Goal: Check status: Check status

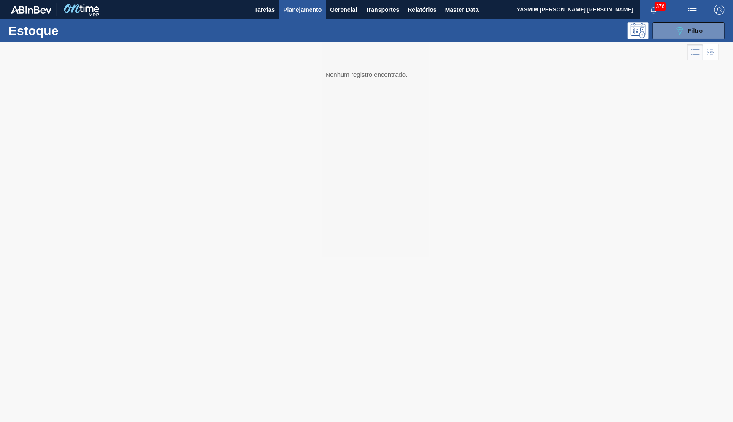
click at [298, 12] on span "Planejamento" at bounding box center [302, 10] width 38 height 10
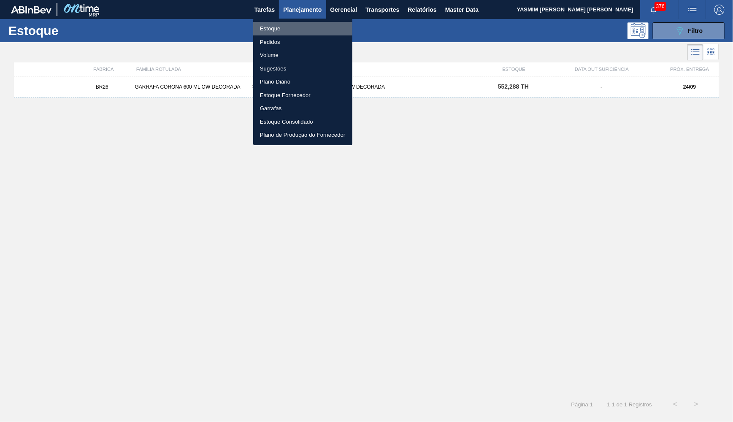
click at [295, 24] on li "Estoque" at bounding box center [302, 29] width 99 height 14
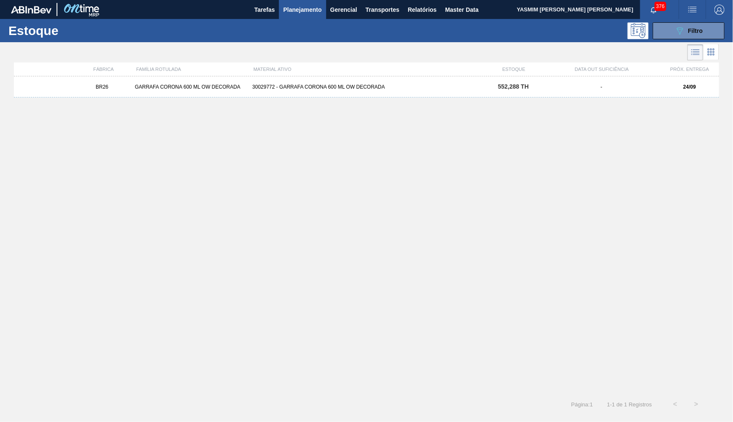
click at [381, 89] on div "30029772 - GARRAFA CORONA 600 ML OW DECORADA" at bounding box center [366, 87] width 235 height 6
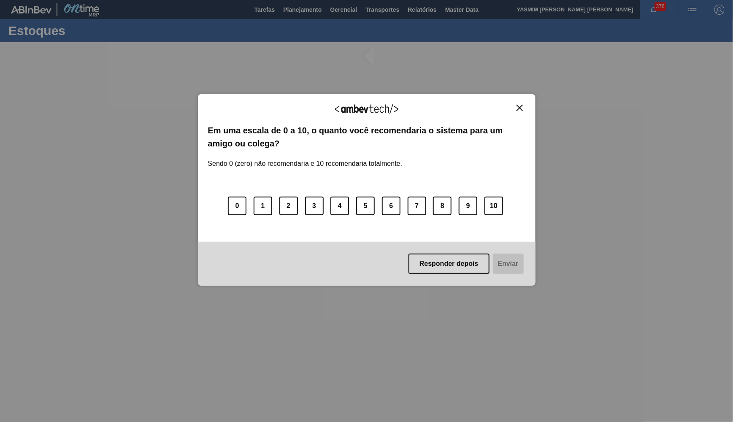
click at [495, 258] on div "Responder depois Enviar" at bounding box center [367, 264] width 338 height 44
click at [478, 258] on button "Responder depois" at bounding box center [448, 264] width 81 height 20
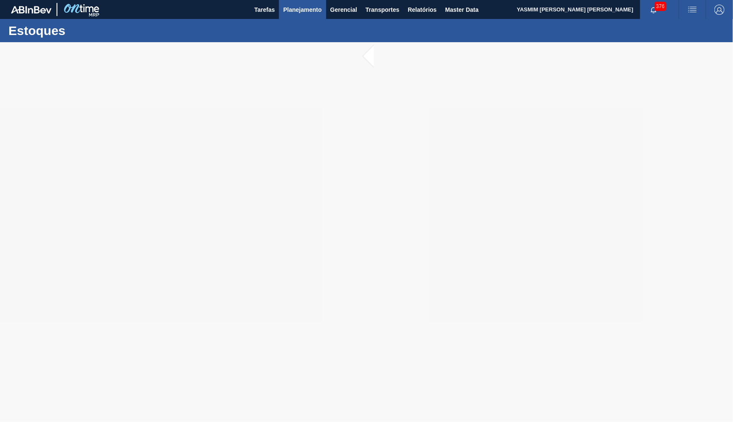
click at [297, 14] on span "Planejamento" at bounding box center [302, 10] width 38 height 10
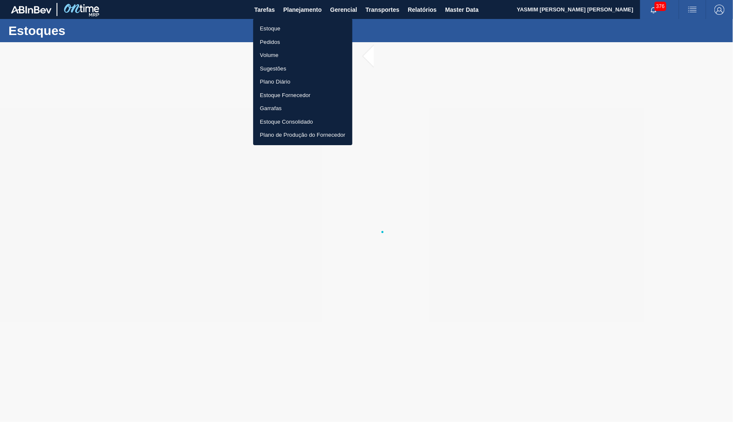
click at [286, 31] on li "Estoque" at bounding box center [302, 29] width 99 height 14
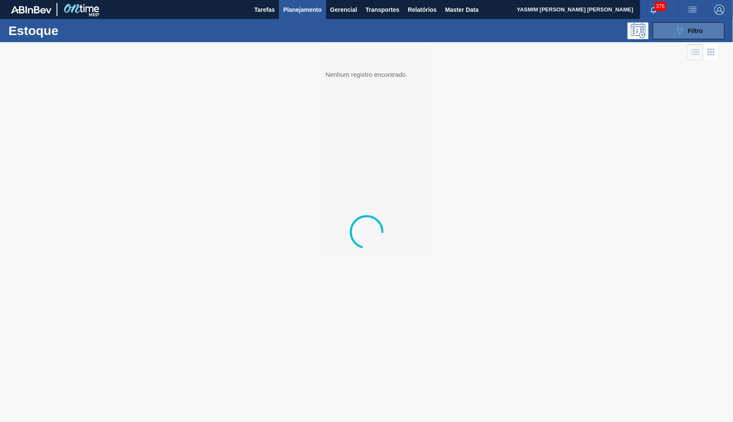
click at [674, 33] on button "089F7B8B-B2A5-4AFE-B5C0-19BA573D28AC Filtro" at bounding box center [689, 30] width 72 height 17
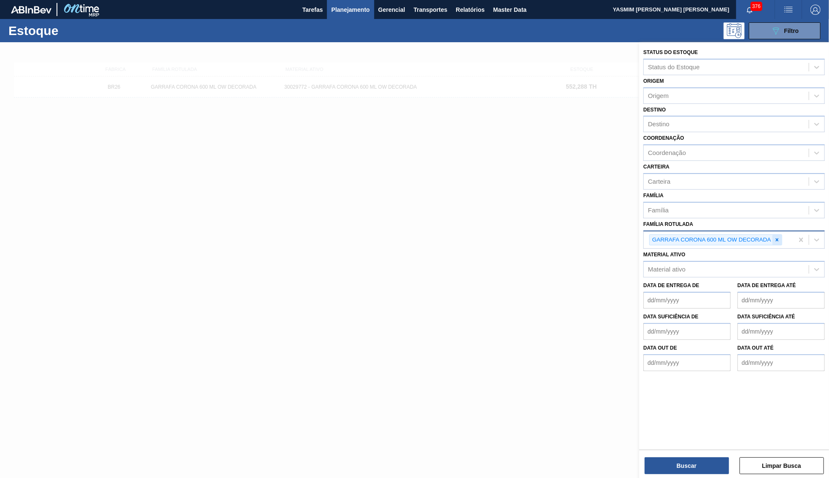
click at [732, 237] on icon at bounding box center [777, 240] width 6 height 6
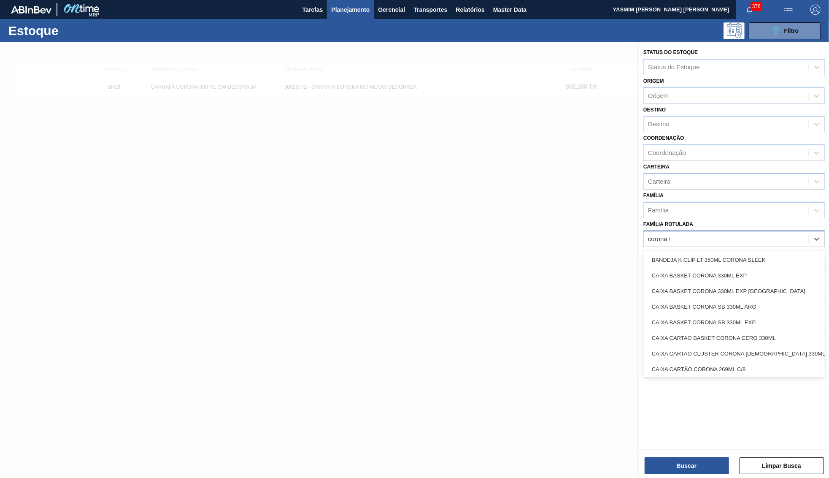
type Rotulada "corona 600"
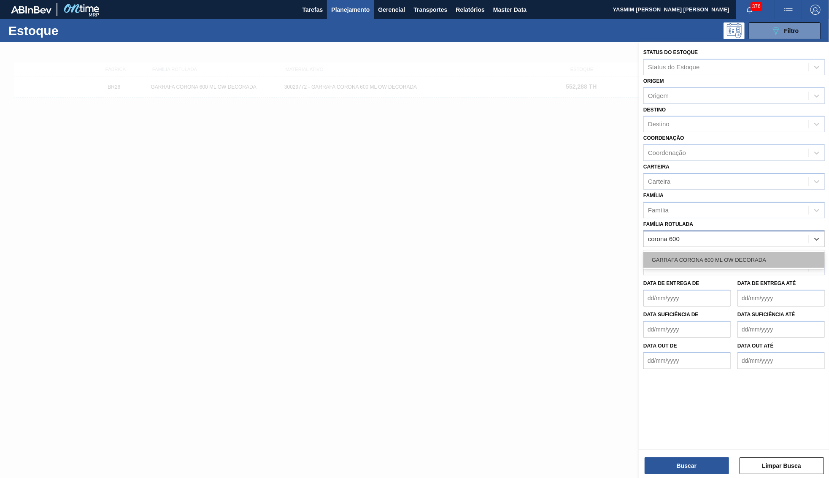
click at [719, 252] on div "GARRAFA CORONA 600 ML OW DECORADA" at bounding box center [733, 260] width 181 height 16
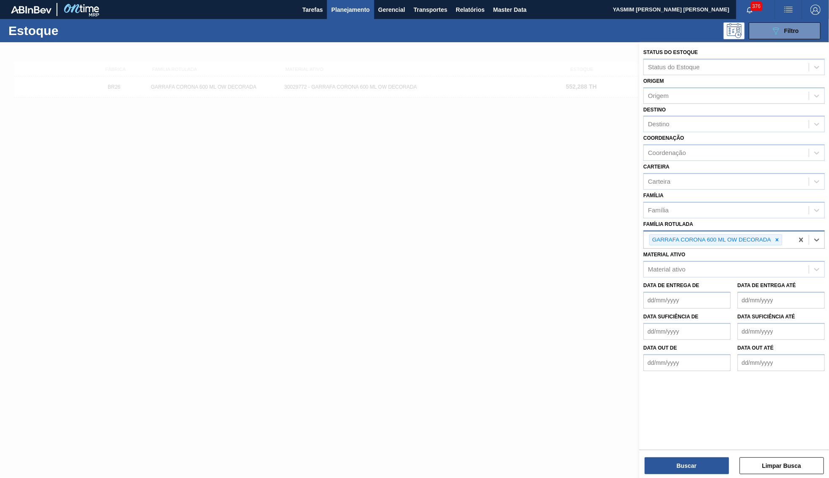
click at [675, 421] on div "Buscar Limpar Busca" at bounding box center [734, 461] width 190 height 24
click at [682, 421] on button "Buscar" at bounding box center [687, 465] width 84 height 17
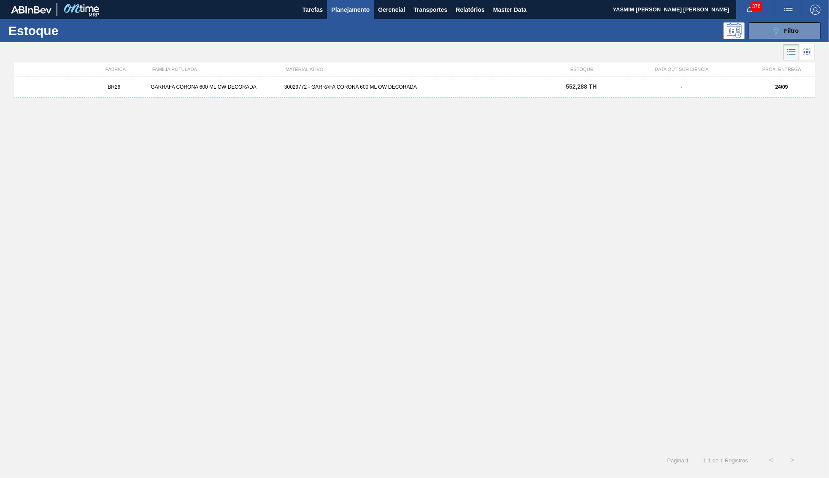
click at [230, 90] on div "GARRAFA CORONA 600 ML OW DECORADA" at bounding box center [213, 87] width 133 height 6
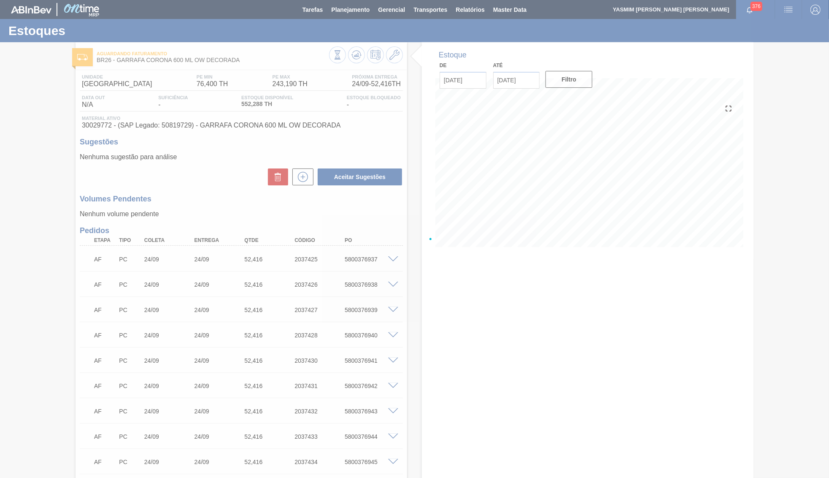
type input "24/09/2025"
type input "08/10/2025"
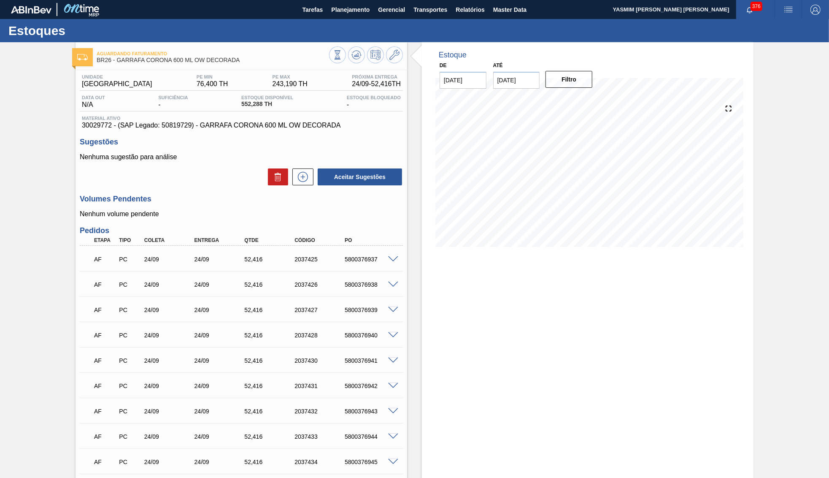
click at [360, 15] on button "Planejamento" at bounding box center [350, 9] width 47 height 19
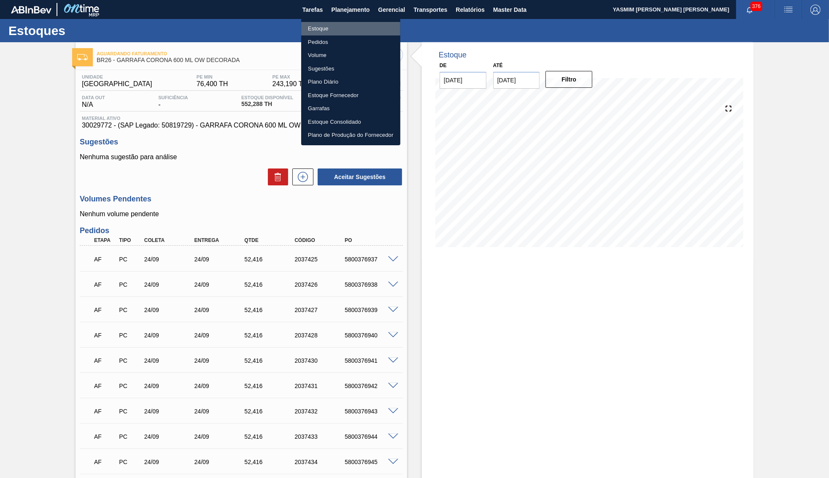
click at [343, 27] on li "Estoque" at bounding box center [350, 29] width 99 height 14
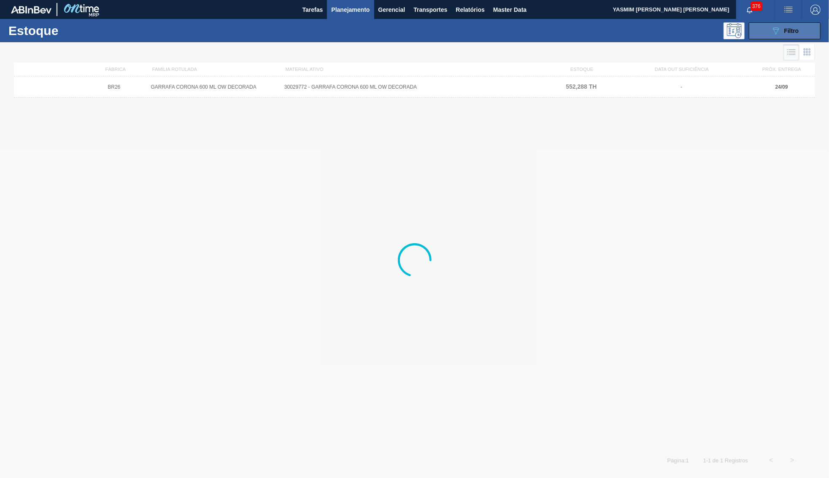
click at [732, 26] on div "089F7B8B-B2A5-4AFE-B5C0-19BA573D28AC Filtro" at bounding box center [785, 31] width 28 height 10
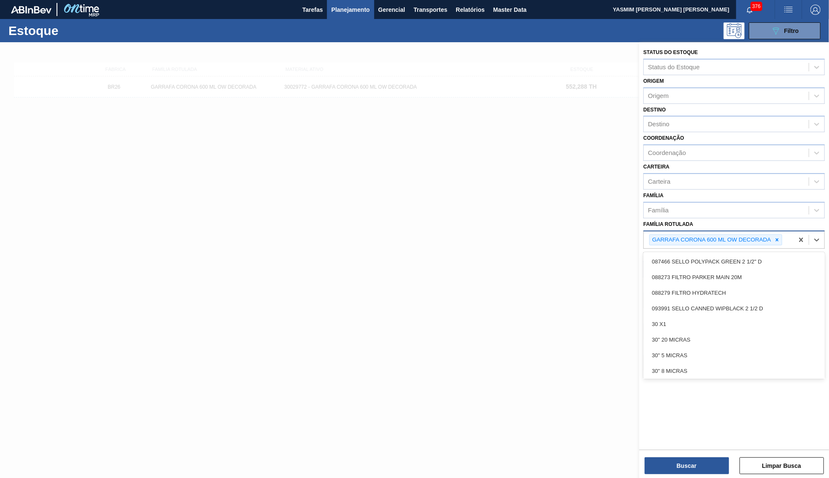
click at [732, 231] on div "GARRAFA CORONA 600 ML OW DECORADA" at bounding box center [719, 239] width 150 height 17
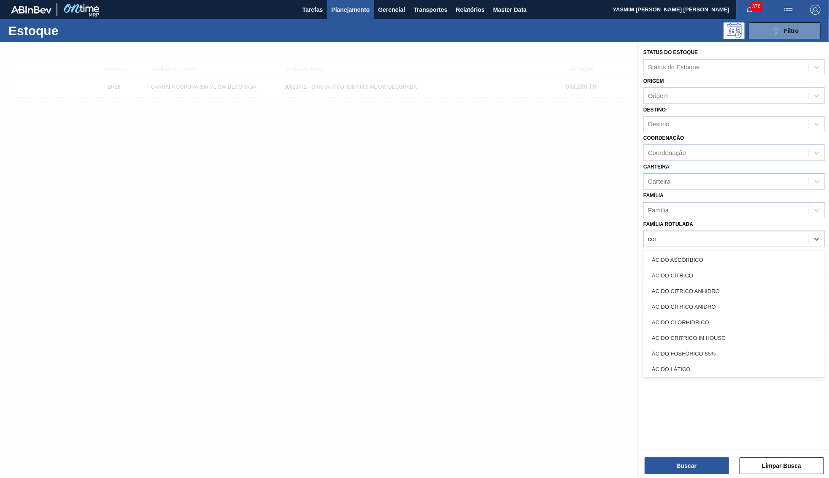
type Rotulada "corona cero"
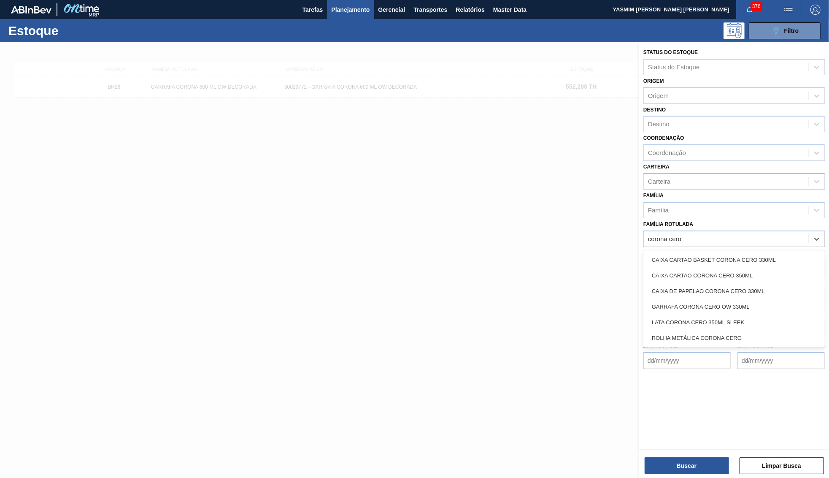
click at [706, 299] on div "GARRAFA CORONA CERO OW 330ML" at bounding box center [733, 307] width 181 height 16
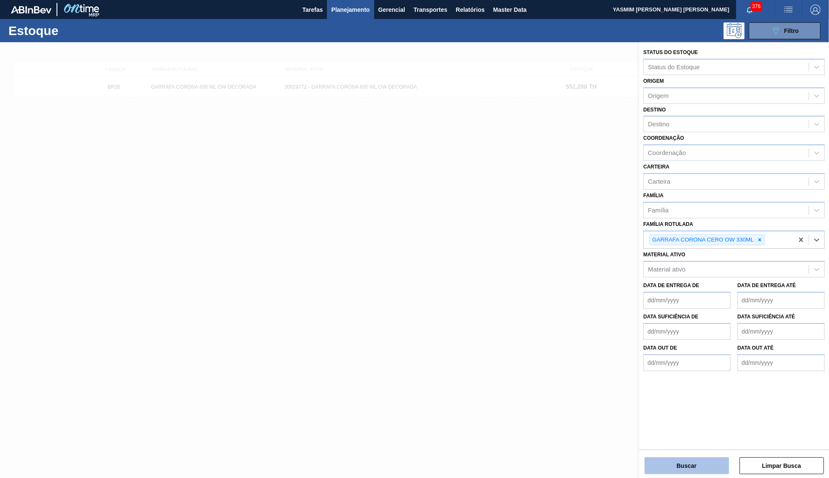
click at [689, 421] on button "Buscar" at bounding box center [687, 465] width 84 height 17
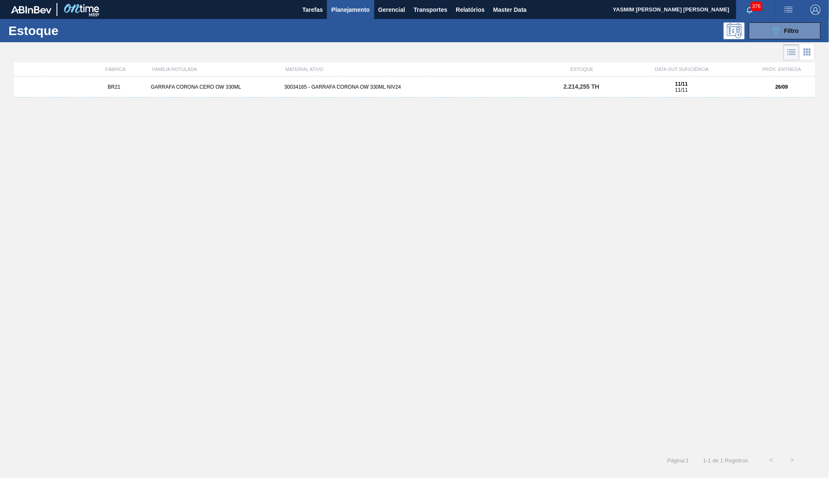
click at [589, 94] on div "BR21 GARRAFA CORONA CERO OW 330ML 30034165 - GARRAFA CORONA OW 330ML NIV24 2.21…" at bounding box center [414, 86] width 801 height 21
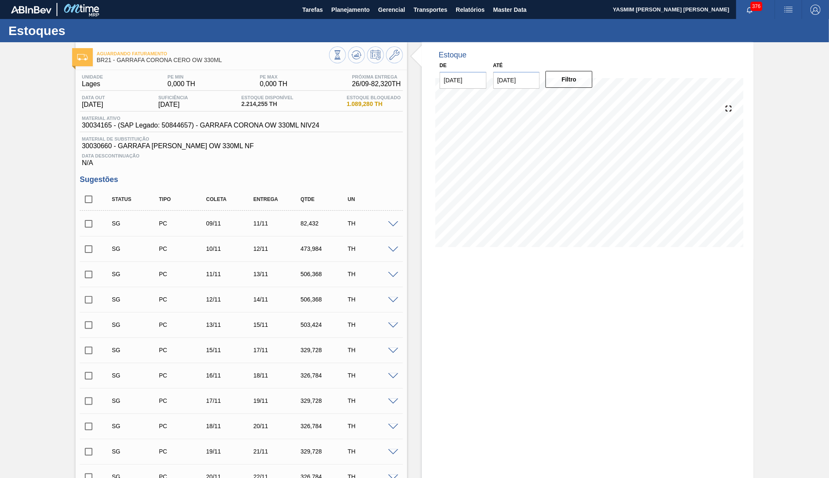
type input "24/09/2025"
type input "08/10/2025"
click at [98, 189] on div "Sugestões Status Tipo Coleta Entrega Qtde UN SG PC 09/11 11/11 82,432 TH Materi…" at bounding box center [241, 343] width 323 height 337
click at [83, 198] on input "checkbox" at bounding box center [89, 199] width 18 height 18
checkbox input "true"
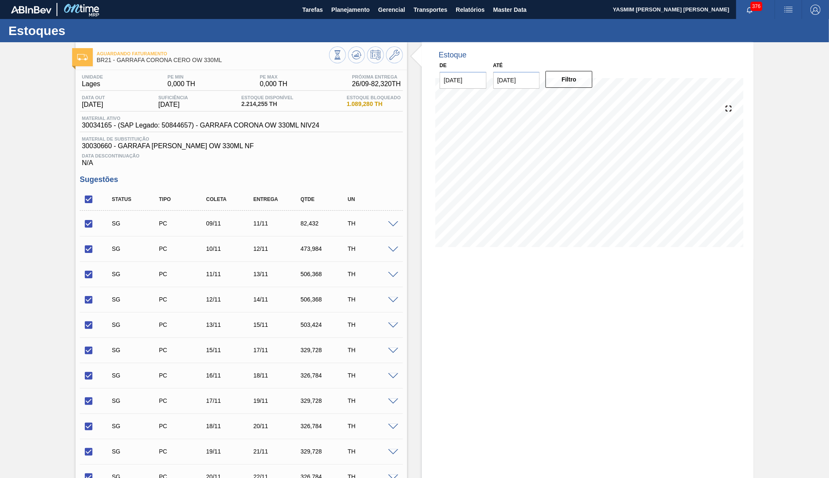
checkbox input "true"
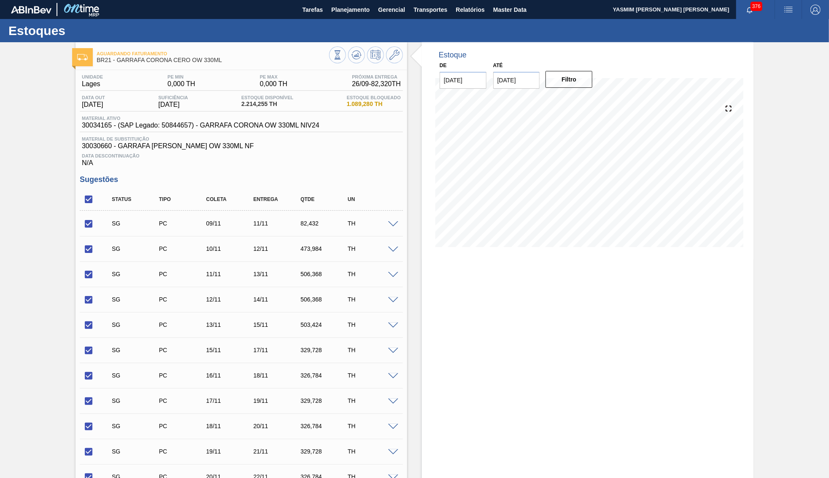
checkbox input "true"
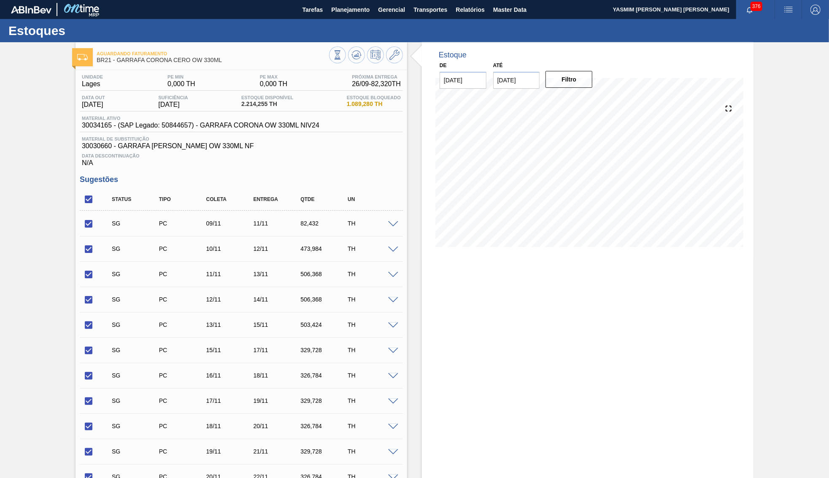
checkbox input "true"
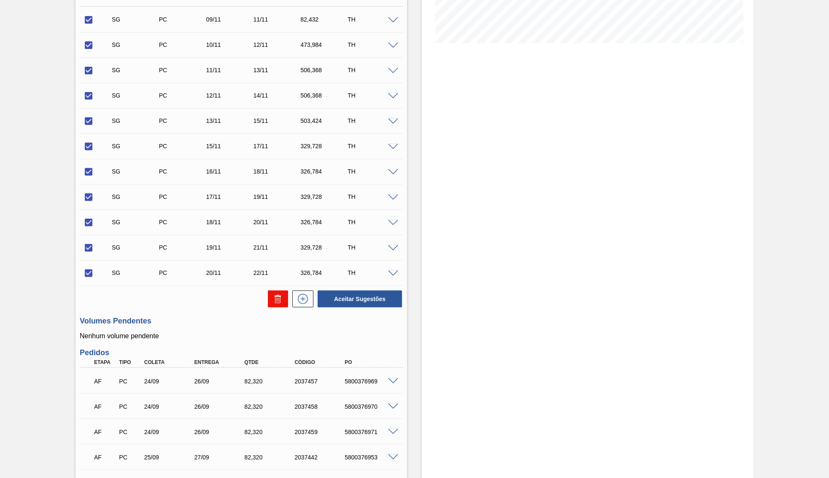
click at [268, 300] on button at bounding box center [278, 298] width 20 height 17
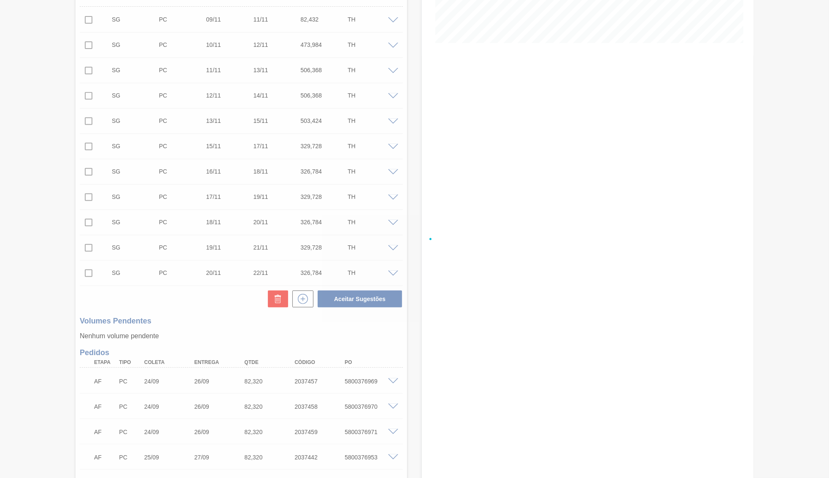
checkbox input "false"
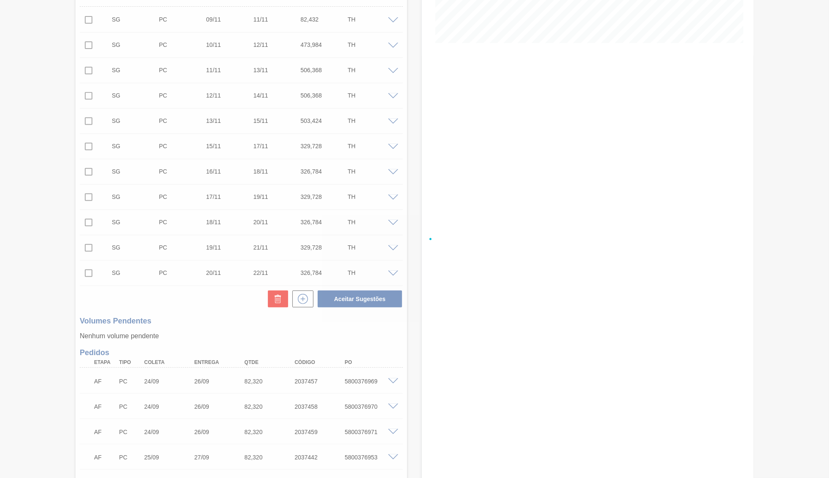
checkbox input "false"
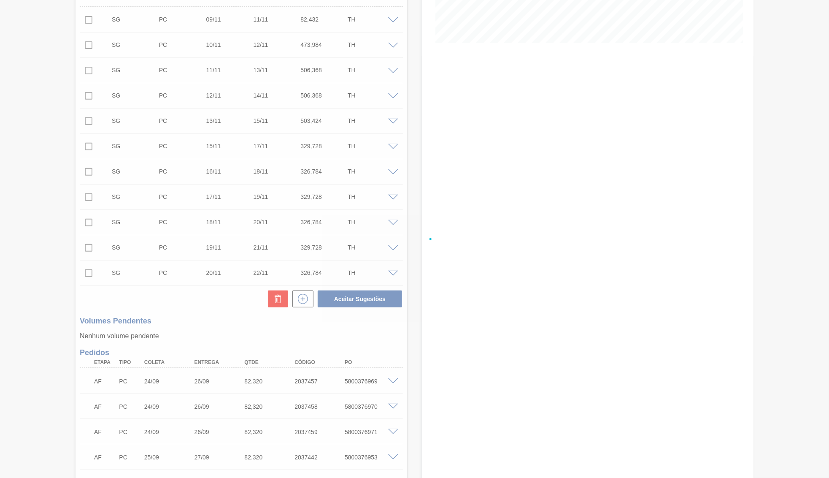
checkbox input "false"
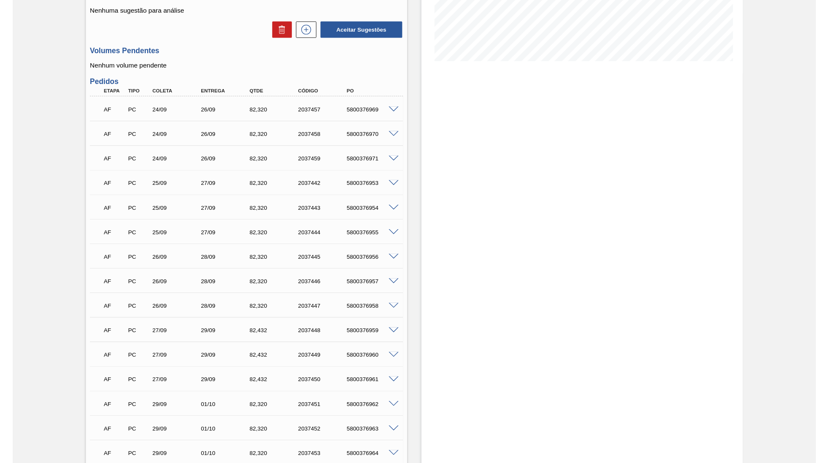
scroll to position [21, 0]
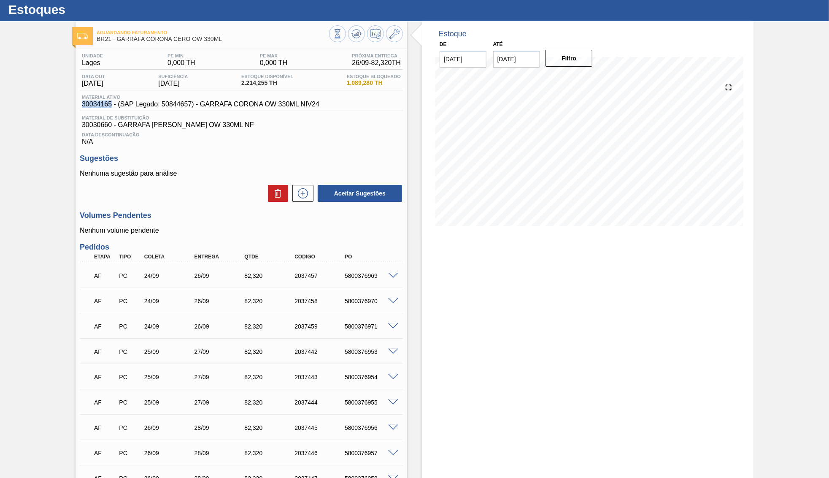
drag, startPoint x: 108, startPoint y: 108, endPoint x: 54, endPoint y: 106, distance: 54.5
click at [54, 106] on div "Aguardando Faturamento BR21 - GARRAFA CORONA CERO OW 330ML Unidade Lages PE MIN…" at bounding box center [414, 404] width 829 height 766
copy span "30034165"
